Goal: Check status: Check status

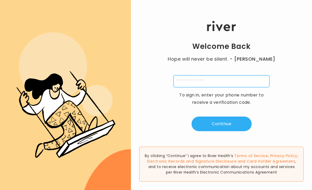
click at [196, 87] on input "tel" at bounding box center [222, 81] width 96 height 12
type input "**********"
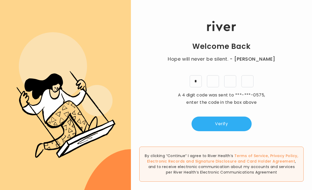
type input "*"
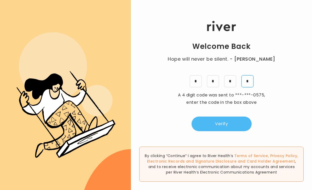
type input "*"
click at [218, 130] on button "Verify" at bounding box center [222, 124] width 60 height 15
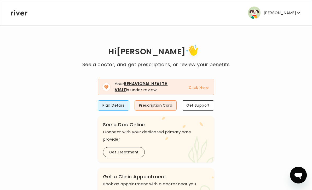
click at [203, 87] on button "Click Here" at bounding box center [199, 87] width 20 height 6
